Goal: Task Accomplishment & Management: Complete application form

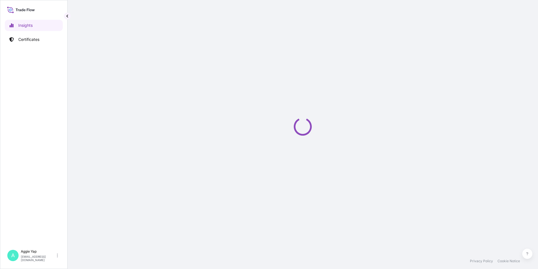
select select "2025"
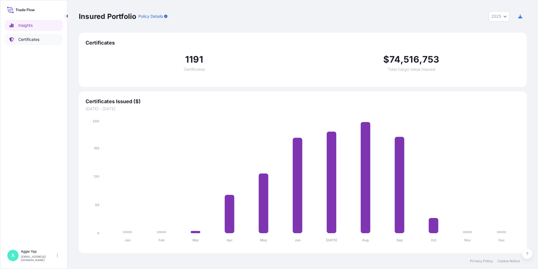
click at [28, 37] on p "Certificates" at bounding box center [28, 40] width 21 height 6
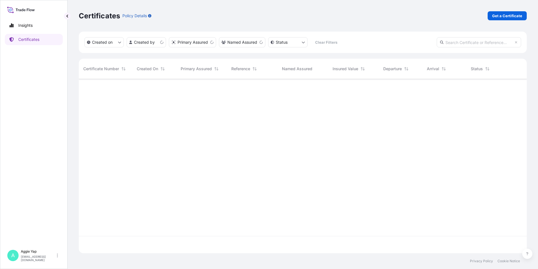
scroll to position [173, 444]
click at [496, 12] on link "Get a Certificate" at bounding box center [507, 15] width 39 height 9
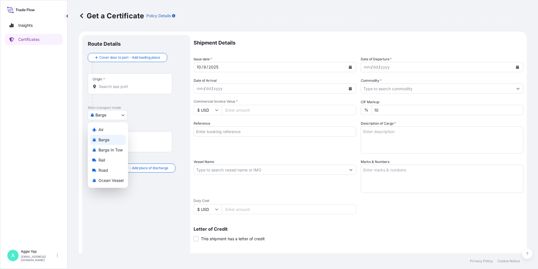
click at [113, 115] on body "Insights Certificates A [PERSON_NAME] [EMAIL_ADDRESS][DOMAIN_NAME] Get a Certif…" at bounding box center [269, 134] width 538 height 269
click at [106, 180] on span "Ocean Vessel" at bounding box center [111, 180] width 25 height 6
select select "Ocean Vessel"
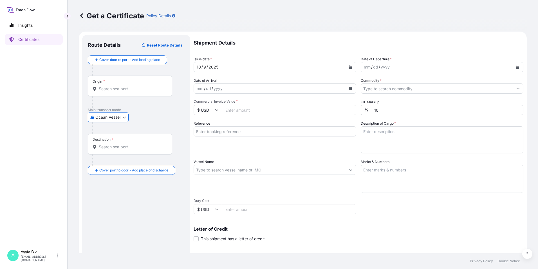
click at [125, 88] on input "Origin *" at bounding box center [132, 89] width 66 height 6
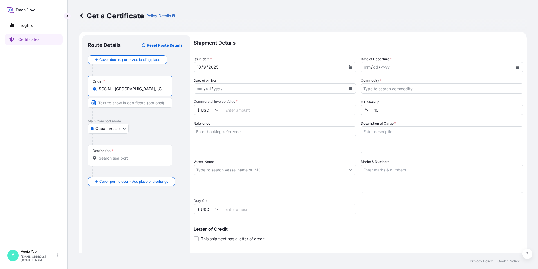
type input "SGSIN - [GEOGRAPHIC_DATA], [GEOGRAPHIC_DATA]"
click at [120, 102] on input "Text to appear on certificate" at bounding box center [130, 102] width 84 height 10
type input "[GEOGRAPHIC_DATA]"
click at [125, 155] on input "Destination *" at bounding box center [132, 158] width 66 height 6
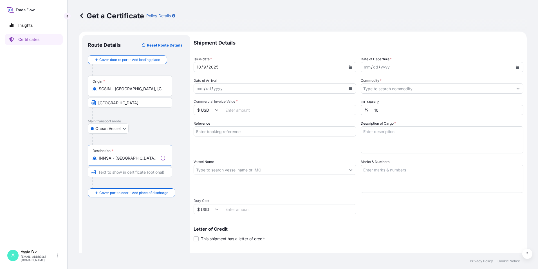
type input "INNSA - [GEOGRAPHIC_DATA] ([PERSON_NAME]), [GEOGRAPHIC_DATA]"
click at [119, 173] on input "Text to appear on certificate" at bounding box center [130, 172] width 84 height 10
type input "NHAVA SHEVA"
click at [349, 67] on icon "Calendar" at bounding box center [350, 66] width 3 height 3
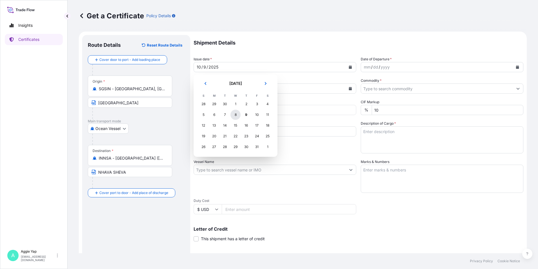
click at [235, 114] on div "8" at bounding box center [236, 115] width 10 height 10
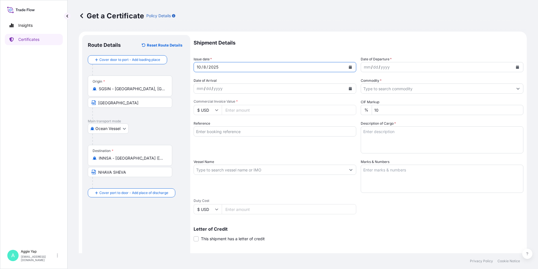
click at [515, 67] on button "Calendar" at bounding box center [517, 67] width 9 height 9
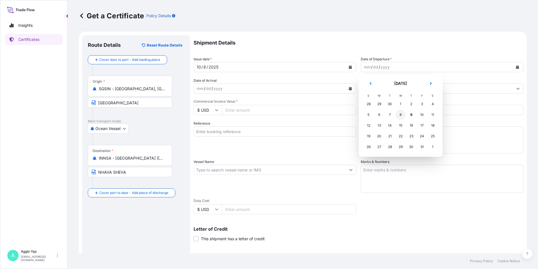
click at [401, 117] on div "8" at bounding box center [401, 115] width 10 height 10
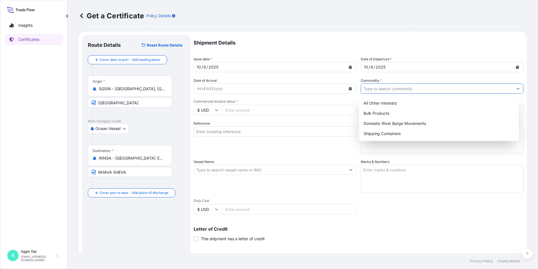
click at [375, 91] on input "Commodity *" at bounding box center [437, 88] width 152 height 10
click at [382, 133] on div "Shipping Containers" at bounding box center [440, 133] width 156 height 10
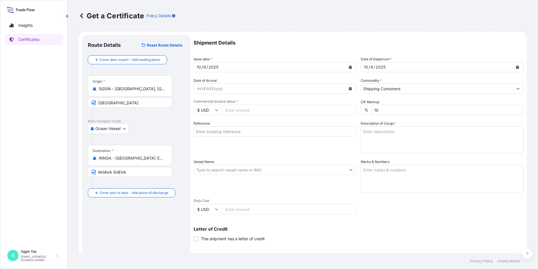
click at [245, 110] on input "Commercial Invoice Value *" at bounding box center [289, 110] width 135 height 10
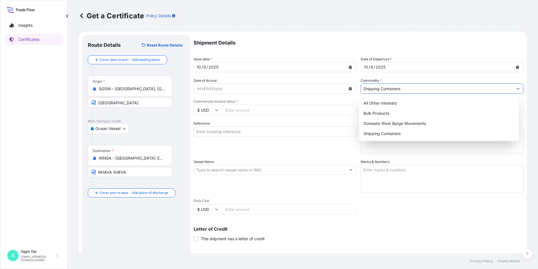
click at [383, 88] on input "Shipping Containers" at bounding box center [437, 88] width 152 height 10
click at [393, 103] on div "All Other Interests" at bounding box center [440, 103] width 156 height 10
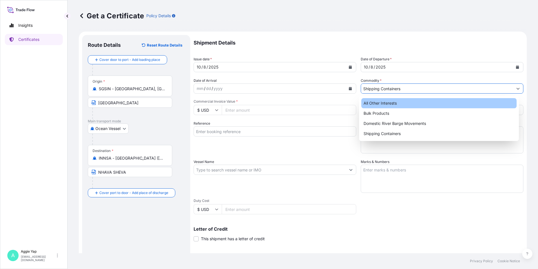
type input "All Other Interests"
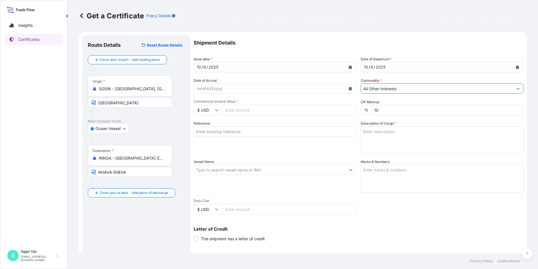
click at [255, 114] on input "Commercial Invoice Value *" at bounding box center [289, 110] width 135 height 10
type input "14766.15"
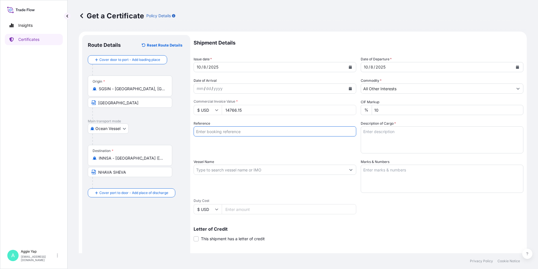
click at [257, 129] on input "Reference" at bounding box center [275, 131] width 163 height 10
type input "EXXONMOBIL LUBRICANTS PRIVATE LTD"
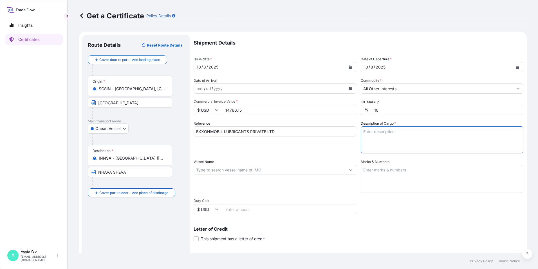
click at [378, 136] on textarea "Description of Cargo *" at bounding box center [442, 139] width 163 height 27
paste textarea "ADDITIVE FOR LUBRICATING OIL"
paste textarea "STOCK 70466"
paste textarea "CUSTOMER PO NO: 4411082988"
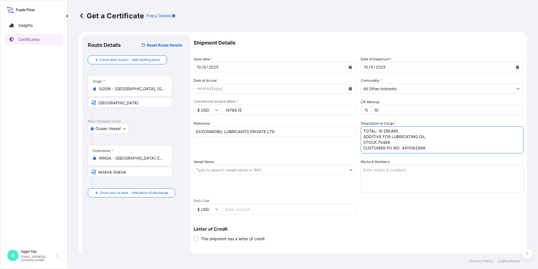
type textarea "TOTAL: 10 DRUMS ADDITIVE FOR LUBRICATING OIL STOCK 70466 CUSTOMER PO NO: 441108…"
click at [289, 170] on input "Vessel Name" at bounding box center [270, 169] width 152 height 10
click at [206, 167] on input "Vessel Name" at bounding box center [270, 169] width 152 height 10
paste input "ONE ARCADIA V.073W"
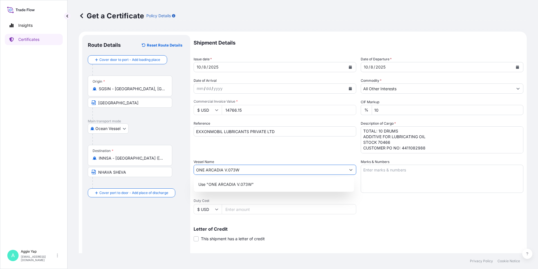
click at [225, 169] on input "ONE ARCADIA V.073W" at bounding box center [270, 169] width 152 height 10
click at [273, 184] on div "Use "ONE ARCADIA / V.073W"" at bounding box center [274, 184] width 156 height 10
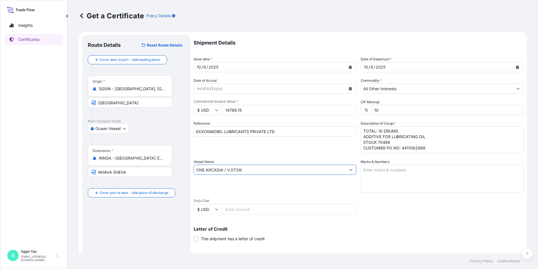
type input "ONE ARCADIA / V.073W"
click at [397, 177] on textarea "Marks & Numbers" at bounding box center [442, 178] width 163 height 28
type textarea "a"
type textarea "AS PER BILL OF LADING"
click at [342, 228] on p "Letter of Credit" at bounding box center [359, 228] width 330 height 5
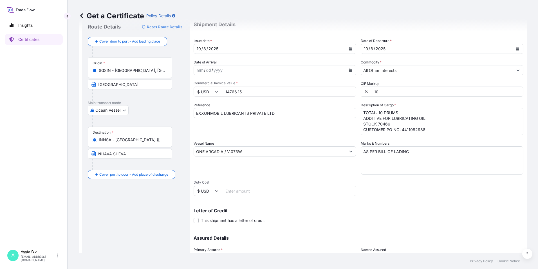
scroll to position [70, 0]
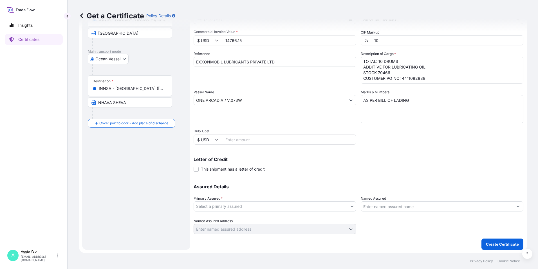
click at [241, 205] on body "Insights Certificates A [PERSON_NAME] [EMAIL_ADDRESS][DOMAIN_NAME] Get a Certif…" at bounding box center [269, 134] width 538 height 269
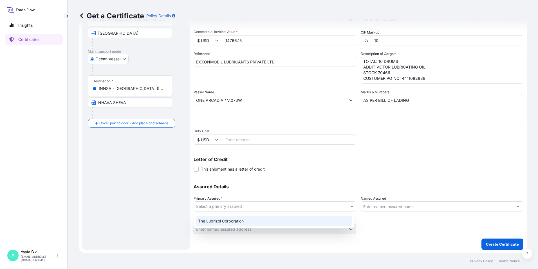
click at [227, 222] on div "The Lubrizol Corporation" at bounding box center [274, 221] width 156 height 10
select select "31566"
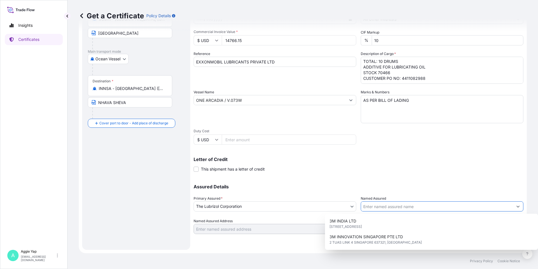
click at [381, 207] on input "Named Assured" at bounding box center [437, 206] width 152 height 10
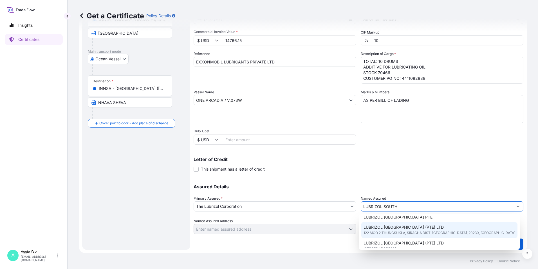
scroll to position [28, 0]
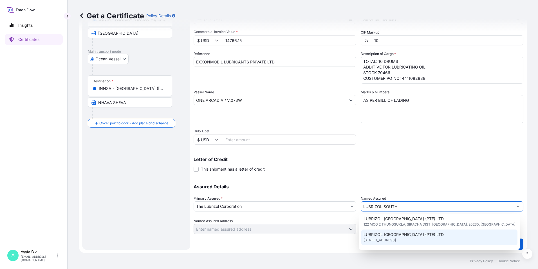
click at [397, 236] on span "LUBRIZOL [GEOGRAPHIC_DATA] (PTE) LTD" at bounding box center [404, 234] width 80 height 6
type input "LUBRIZOL [GEOGRAPHIC_DATA] (PTE) LTD"
type input "[STREET_ADDRESS]"
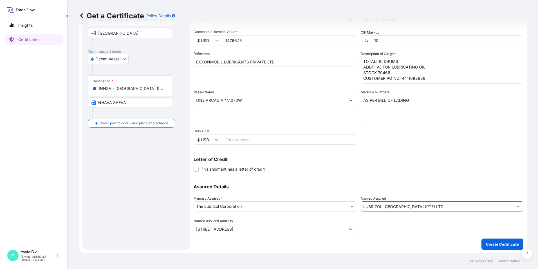
type input "LUBRIZOL [GEOGRAPHIC_DATA] (PTE) LTD"
click at [406, 243] on div "Shipment Details Issue date * [DATE] Date of Departure * [DATE] Date of Arrival…" at bounding box center [359, 107] width 330 height 284
click at [496, 245] on p "Create Certificate" at bounding box center [502, 244] width 33 height 6
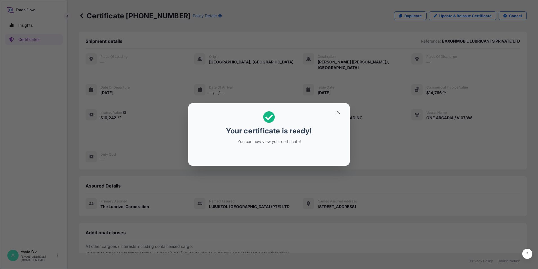
click at [127, 135] on div "Your certificate is ready! You can now view your certificate!" at bounding box center [269, 134] width 538 height 269
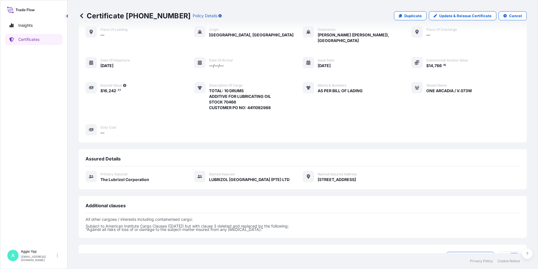
scroll to position [66, 0]
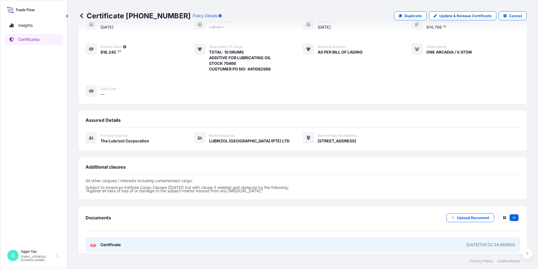
click at [123, 240] on link "PDF Certificate [DATE]T05:32:34.669600" at bounding box center [303, 244] width 435 height 15
